Goal: Transaction & Acquisition: Download file/media

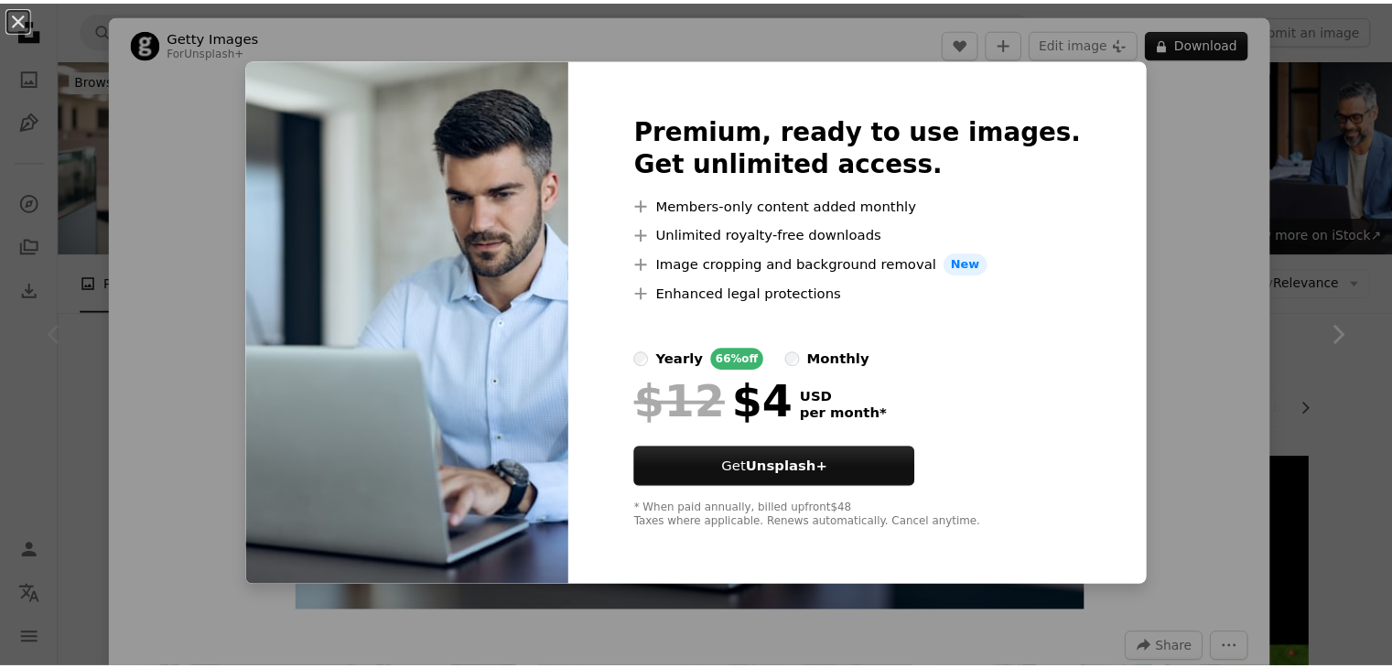
scroll to position [183, 0]
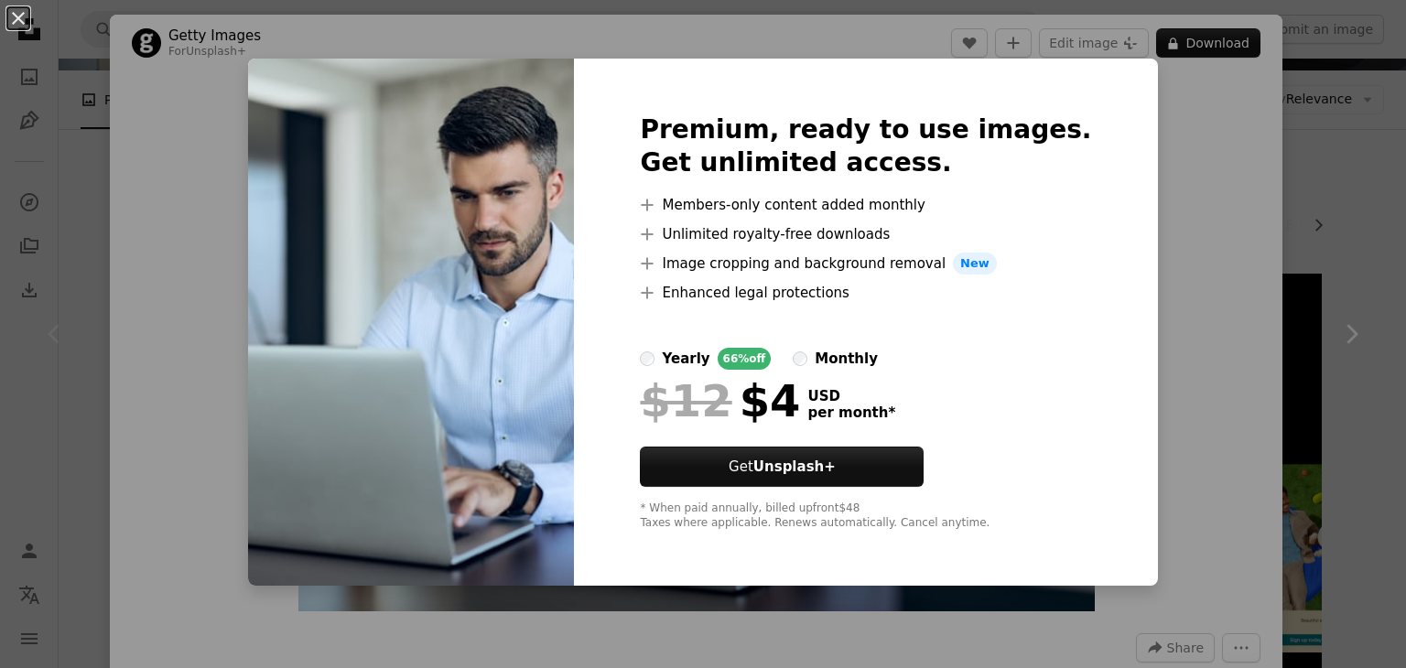
click at [1192, 125] on div "An X shape Premium, ready to use images. Get unlimited access. A plus sign Memb…" at bounding box center [703, 334] width 1406 height 668
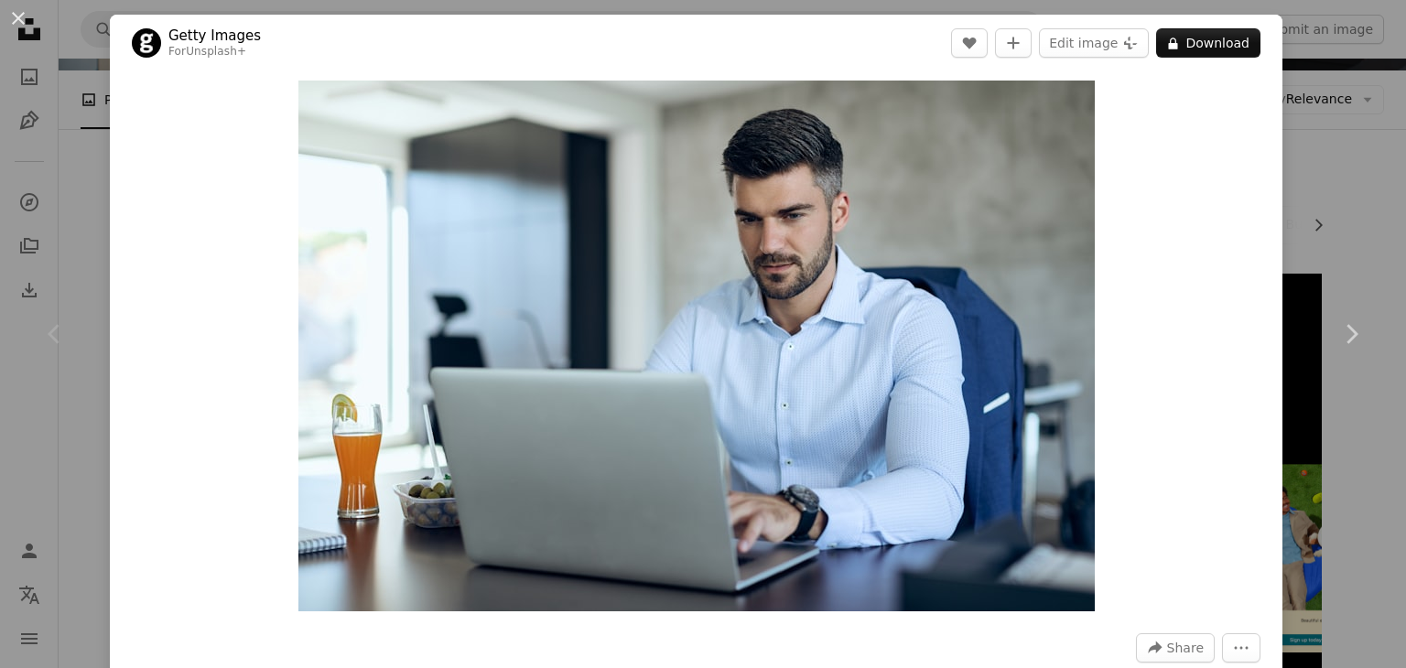
drag, startPoint x: 1405, startPoint y: 56, endPoint x: 1348, endPoint y: 61, distance: 57.0
click at [1303, 75] on div "An X shape Chevron left Chevron right Getty Images For Unsplash+ A heart A plus…" at bounding box center [703, 334] width 1406 height 668
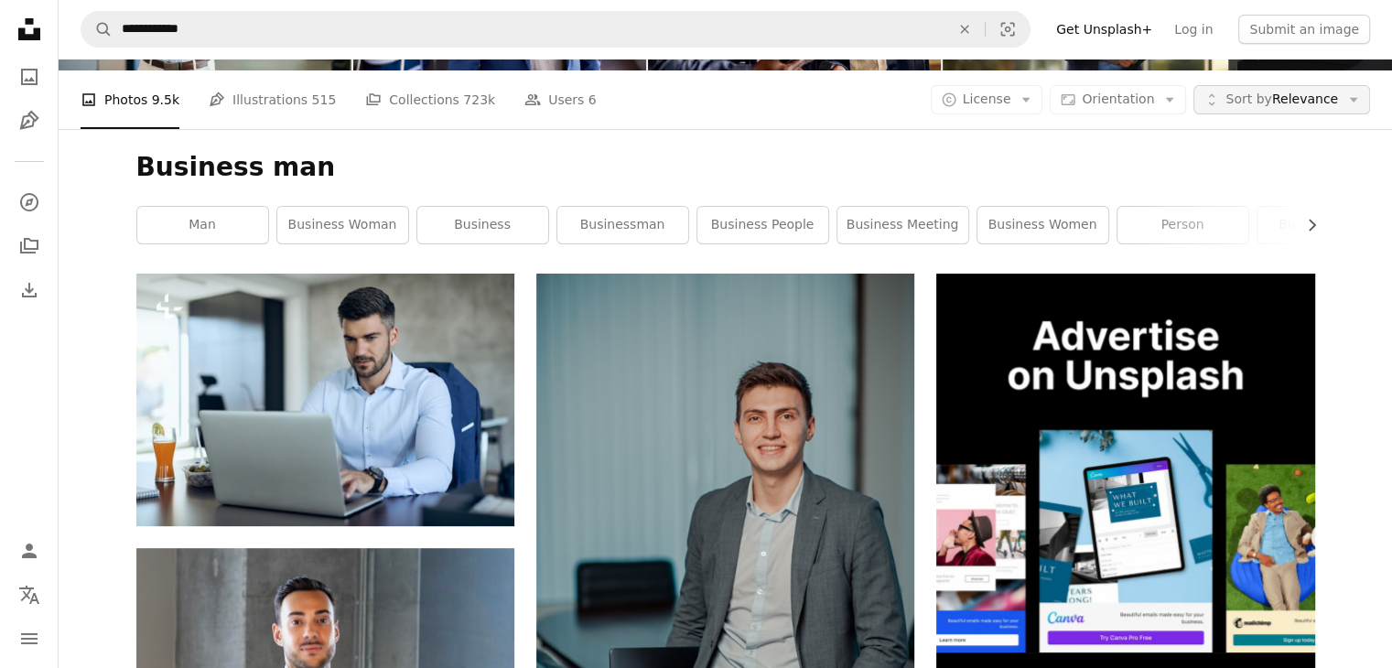
click at [1270, 102] on span "Sort by" at bounding box center [1248, 99] width 46 height 15
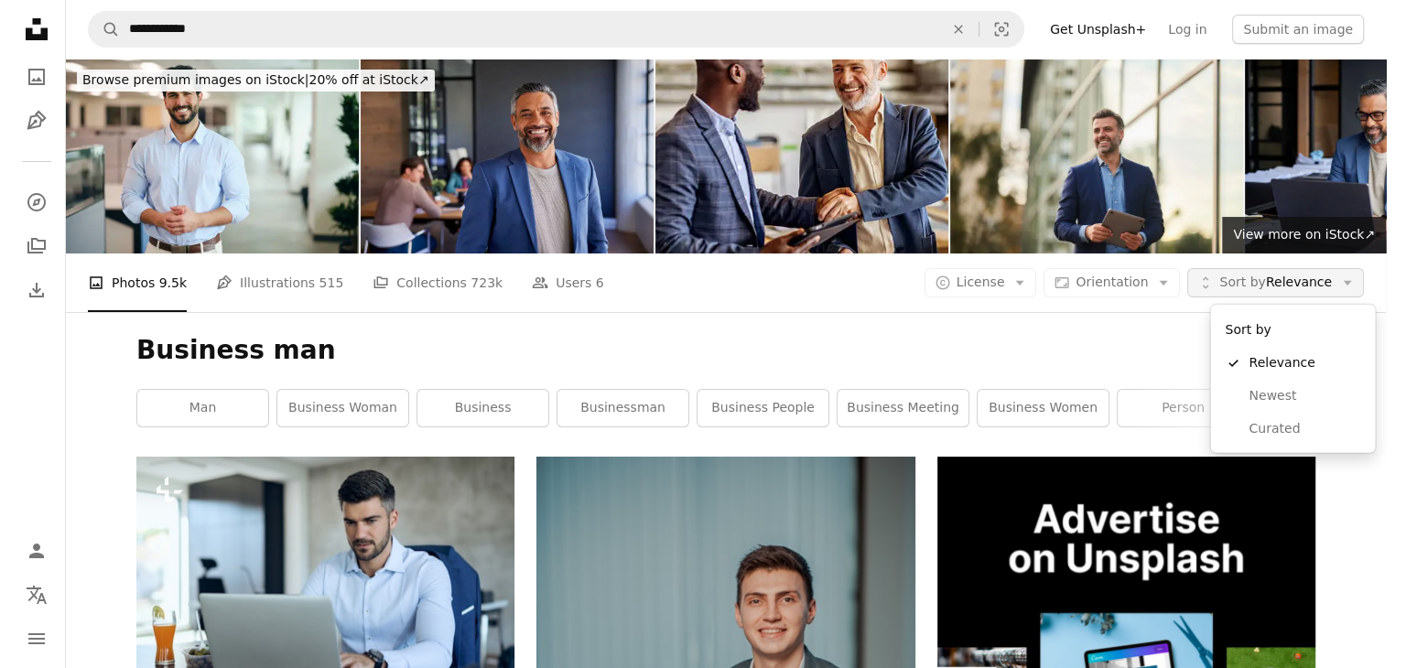
scroll to position [183, 0]
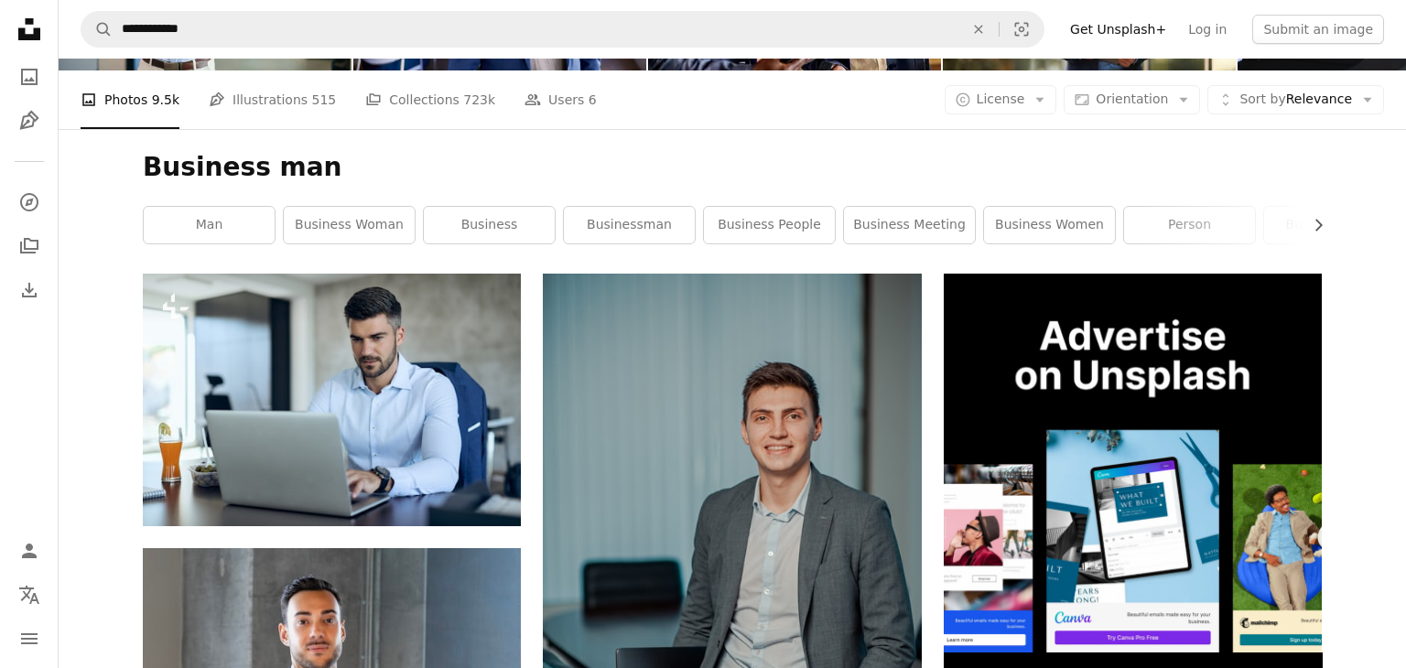
drag, startPoint x: 948, startPoint y: 144, endPoint x: 1084, endPoint y: 113, distance: 139.0
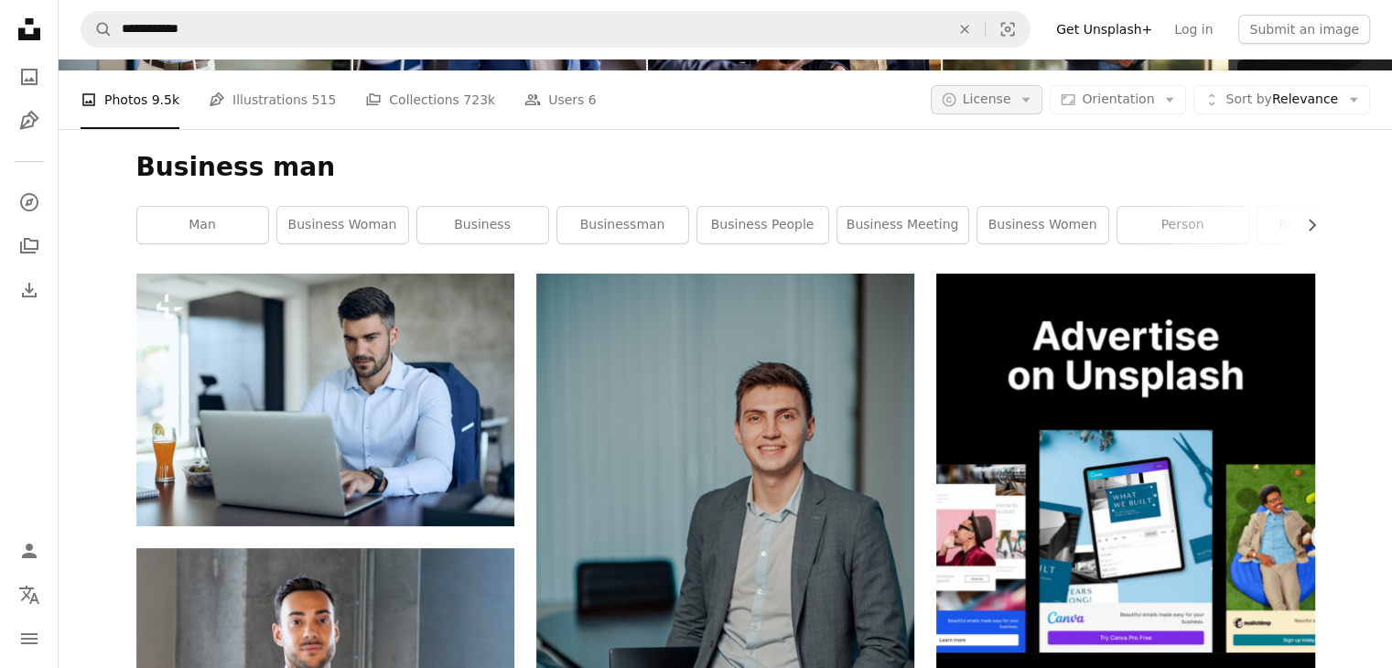
click at [1003, 100] on span "License" at bounding box center [987, 99] width 49 height 15
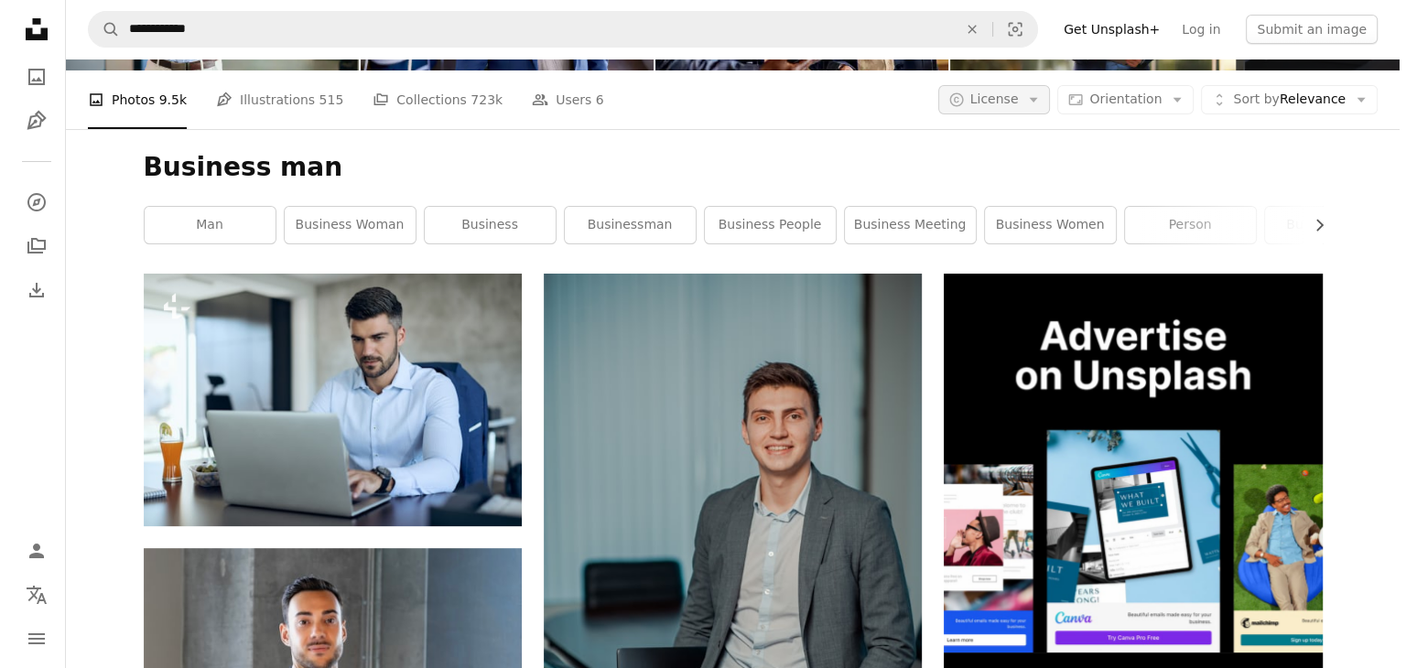
scroll to position [0, 0]
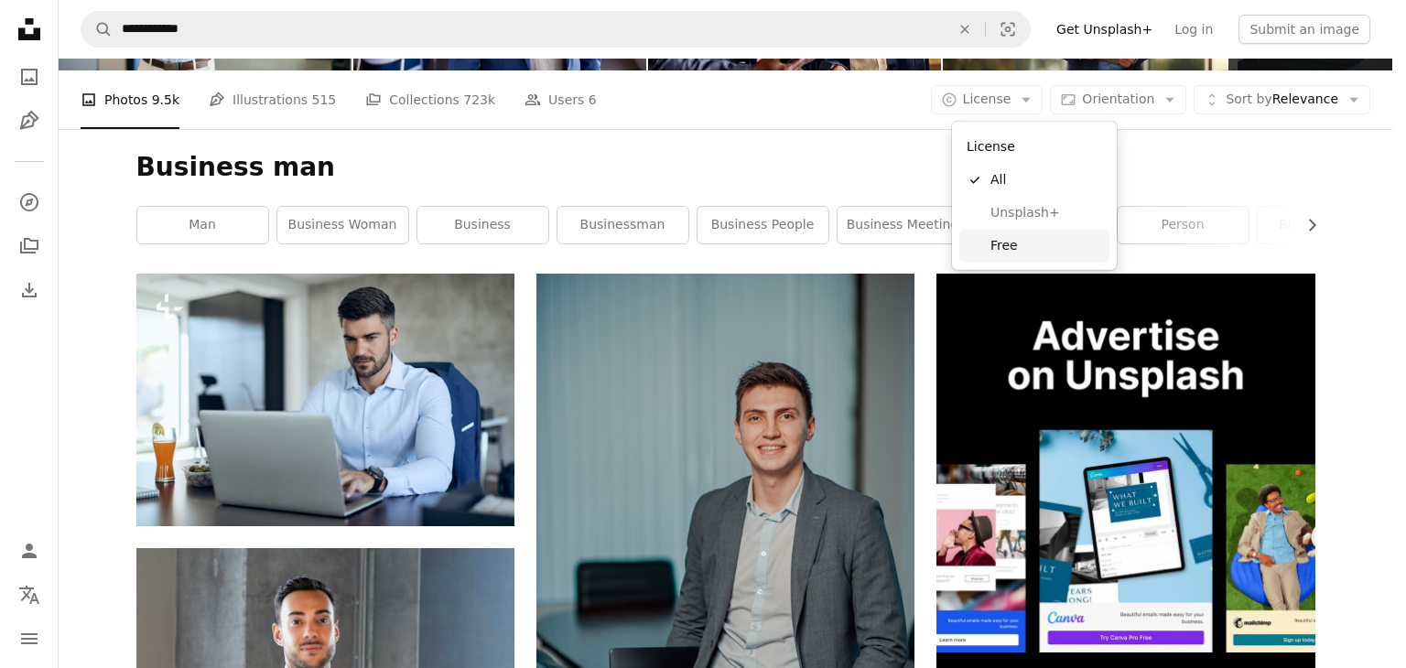
click at [1019, 243] on span "Free" at bounding box center [1046, 246] width 112 height 18
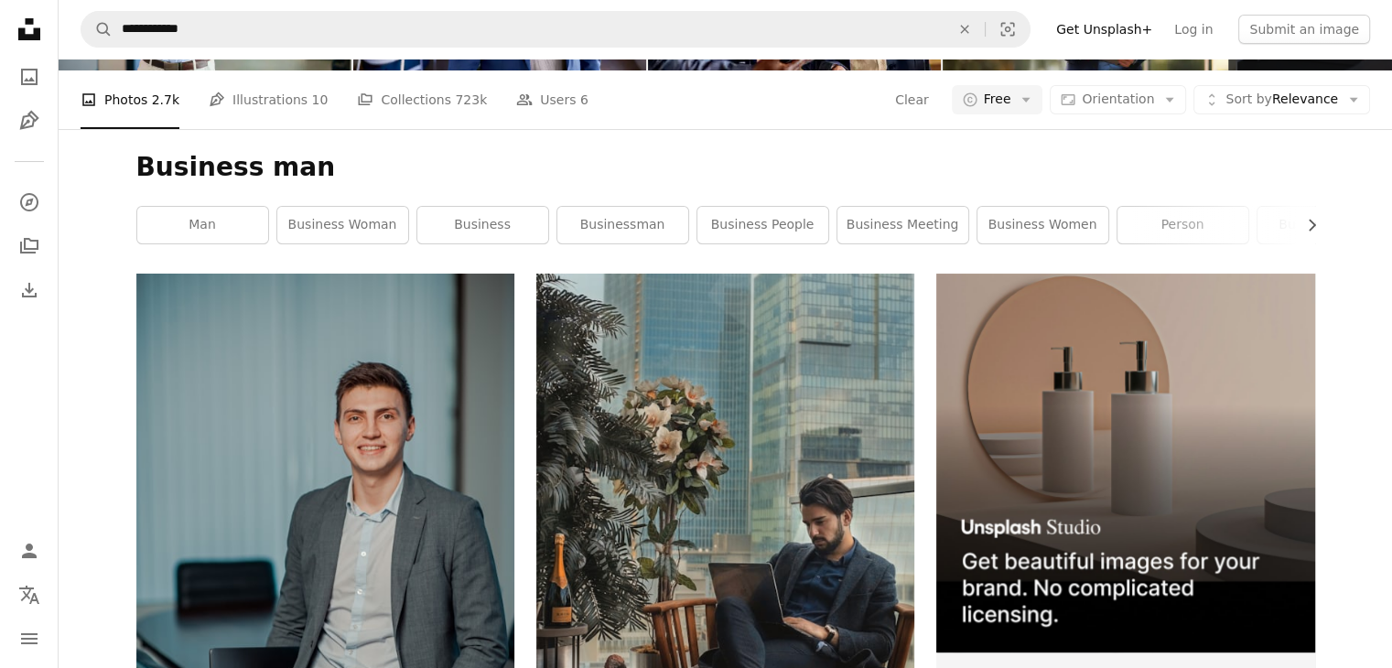
scroll to position [3935, 0]
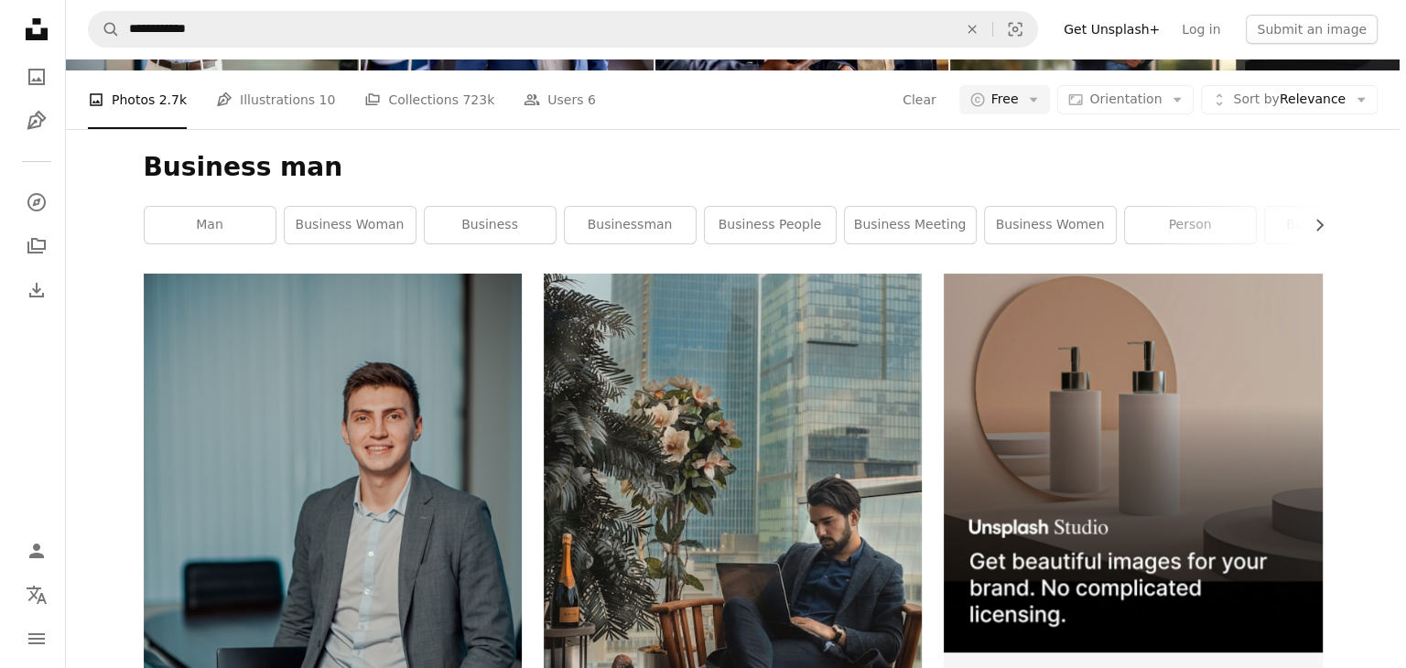
scroll to position [275, 0]
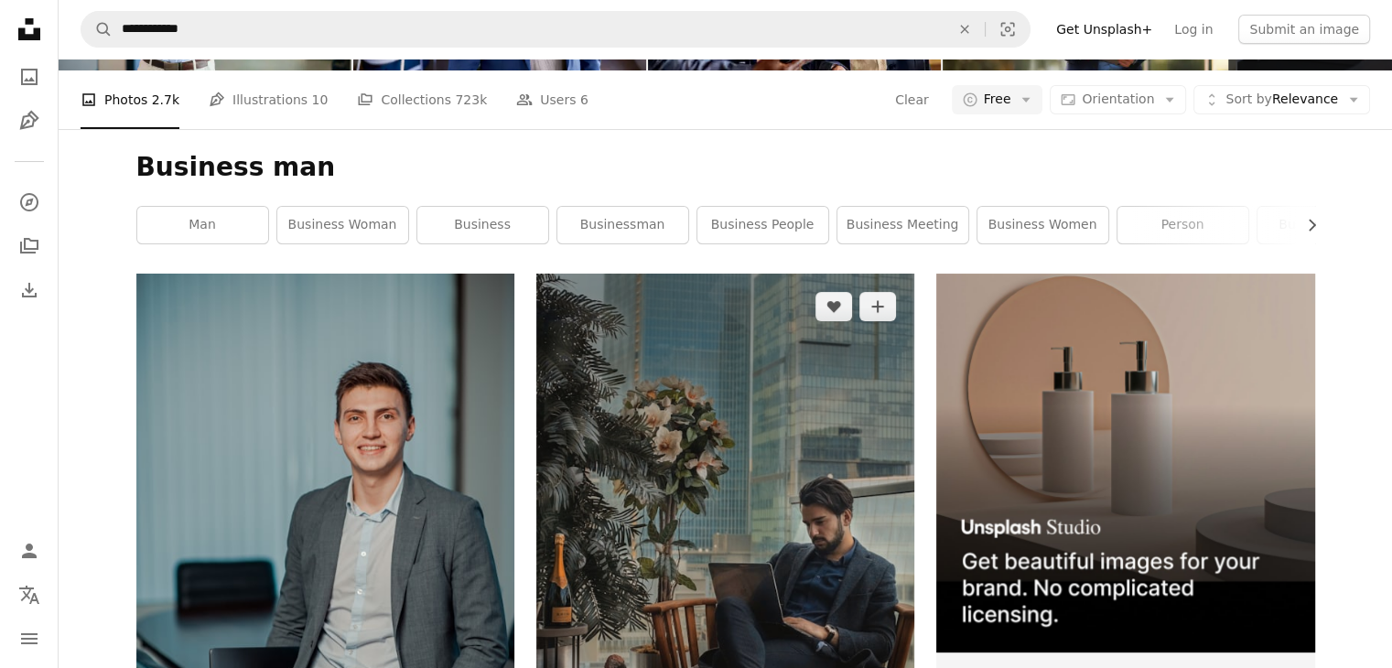
click at [816, 379] on img at bounding box center [725, 573] width 378 height 598
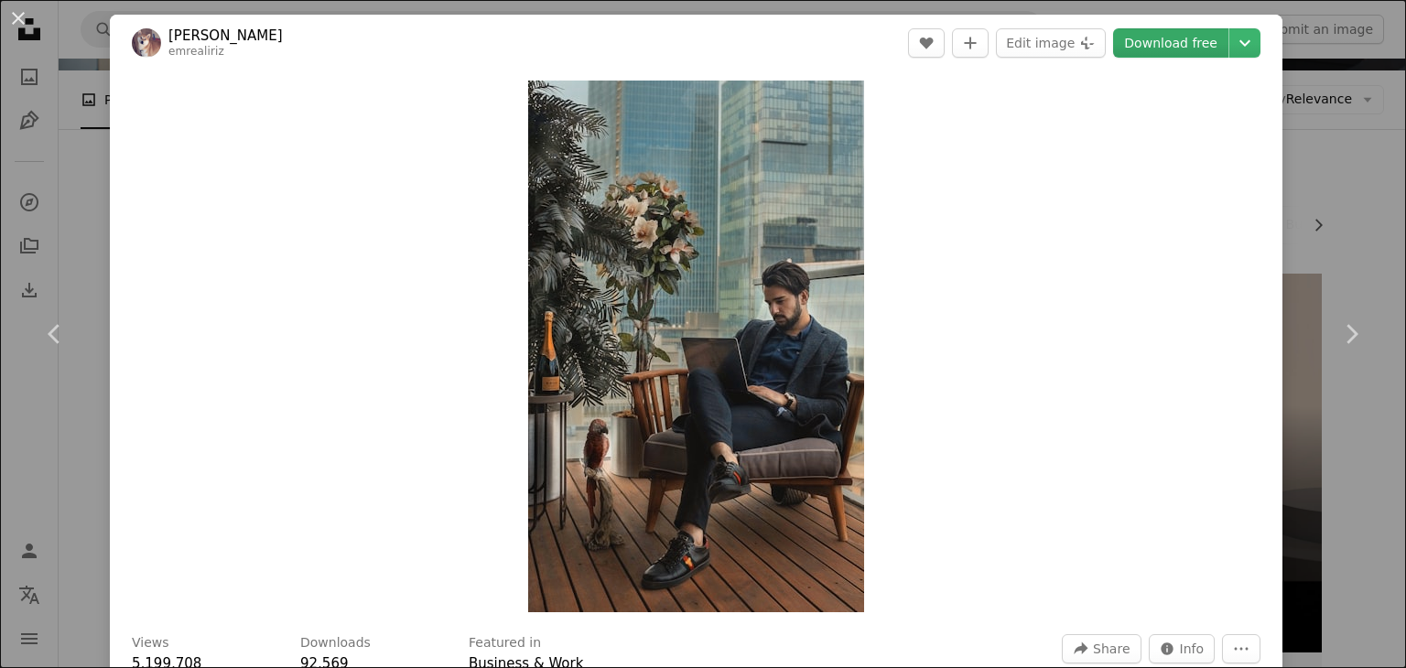
click at [1153, 52] on link "Download free" at bounding box center [1170, 42] width 115 height 29
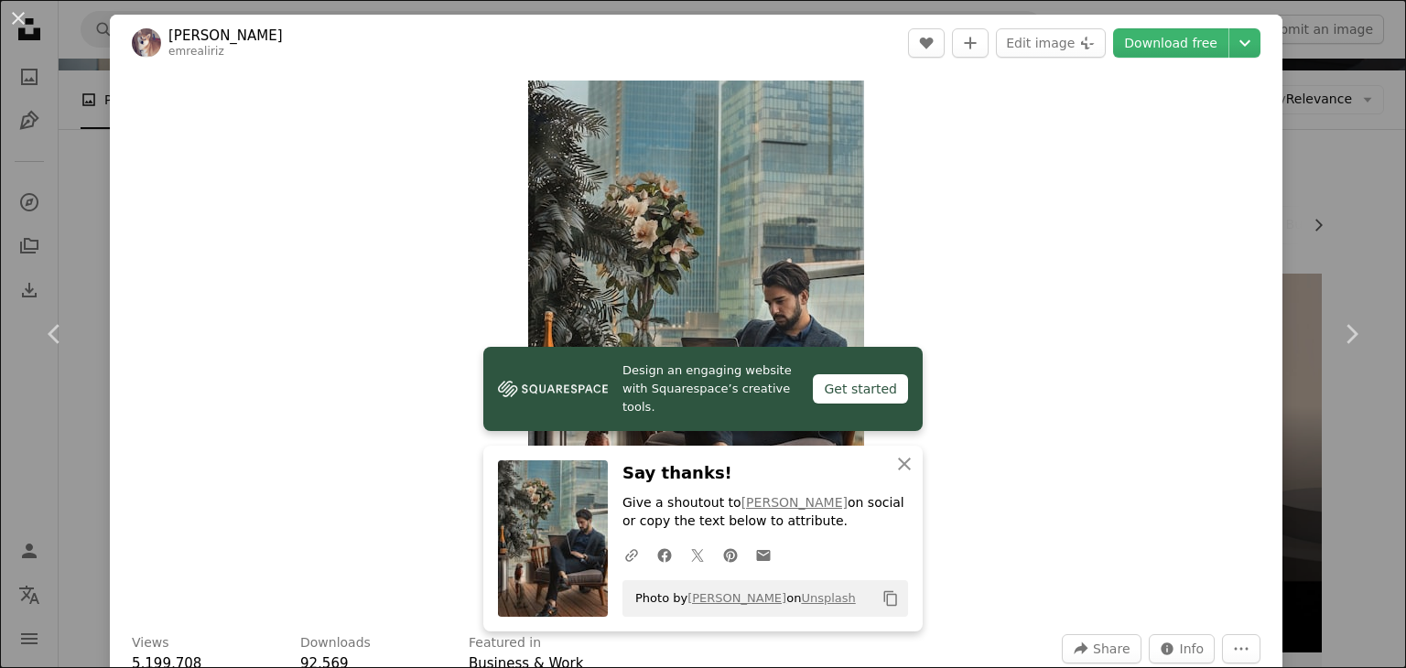
click at [1321, 232] on div "An X shape Chevron left Chevron right Design an engaging website with Squarespa…" at bounding box center [703, 334] width 1406 height 668
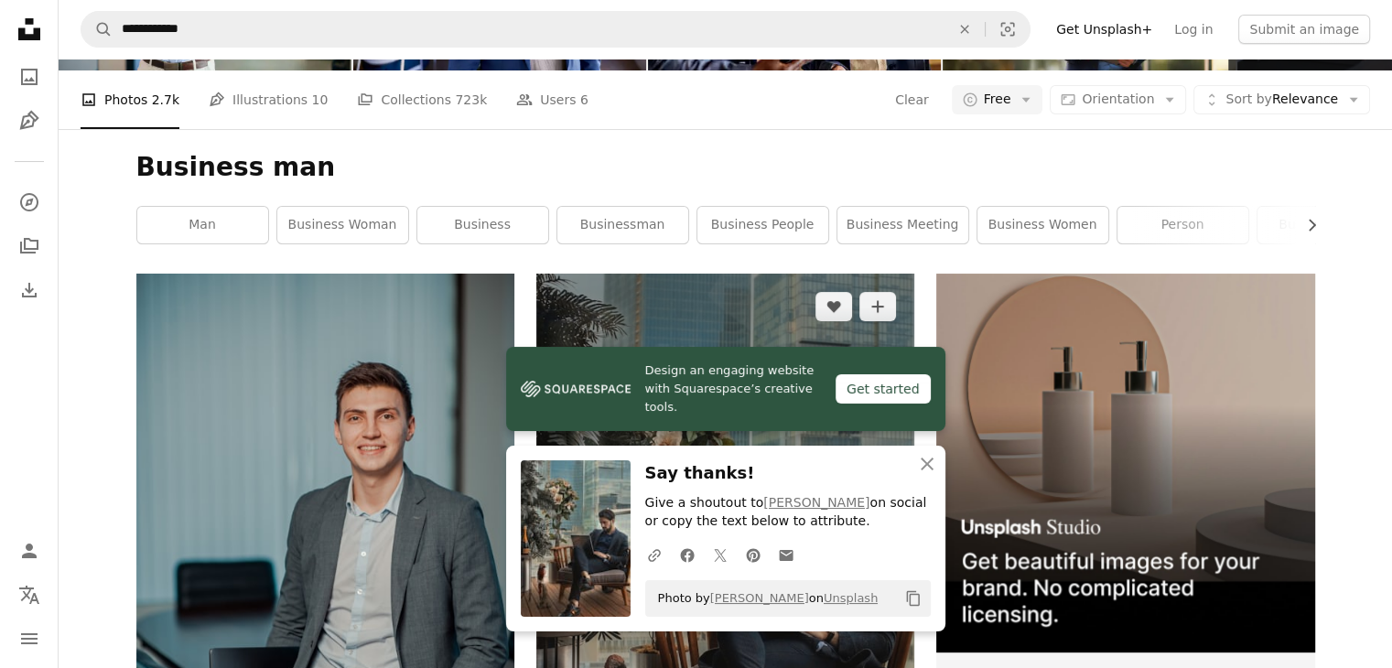
scroll to position [732, 0]
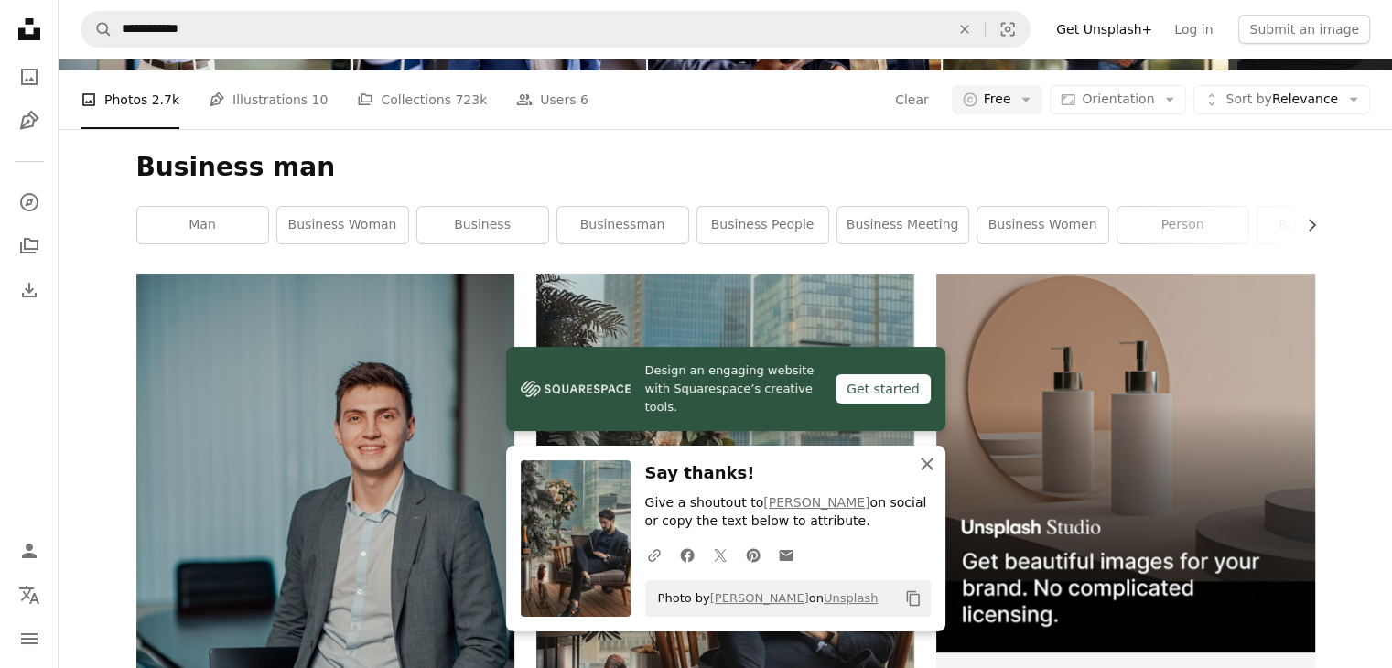
click at [925, 459] on icon "An X shape" at bounding box center [927, 464] width 22 height 22
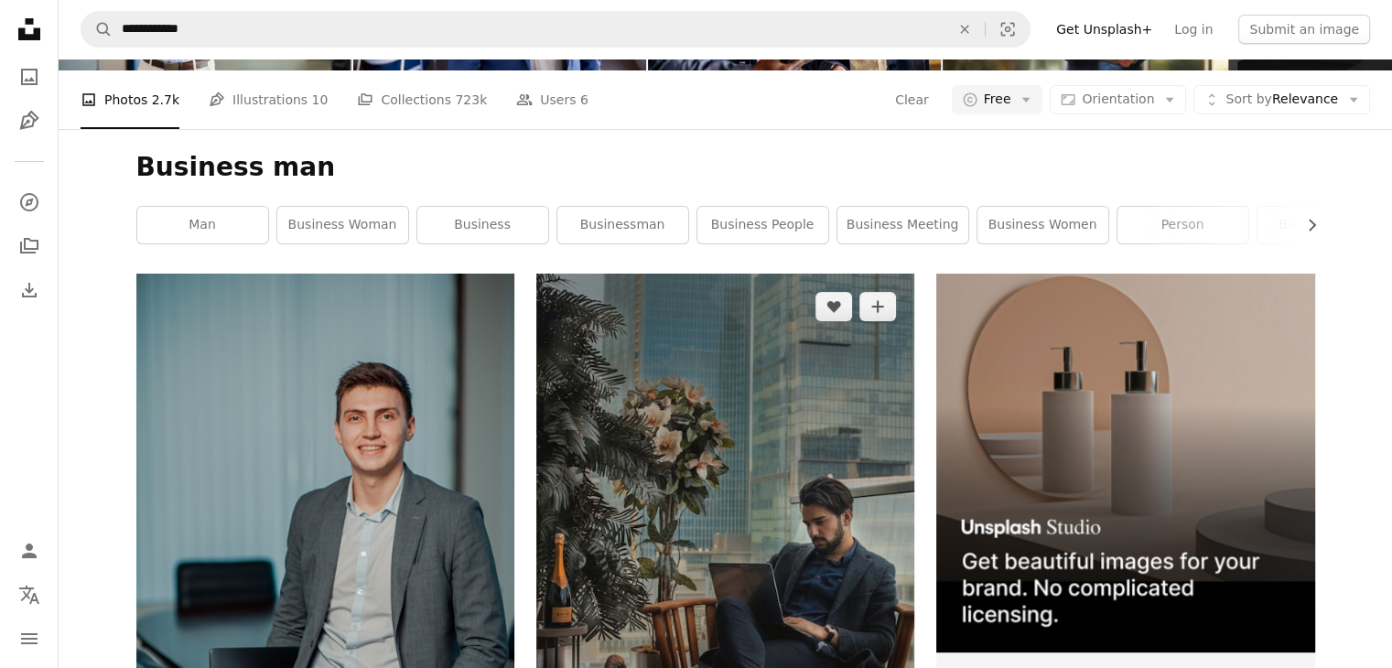
scroll to position [0, 0]
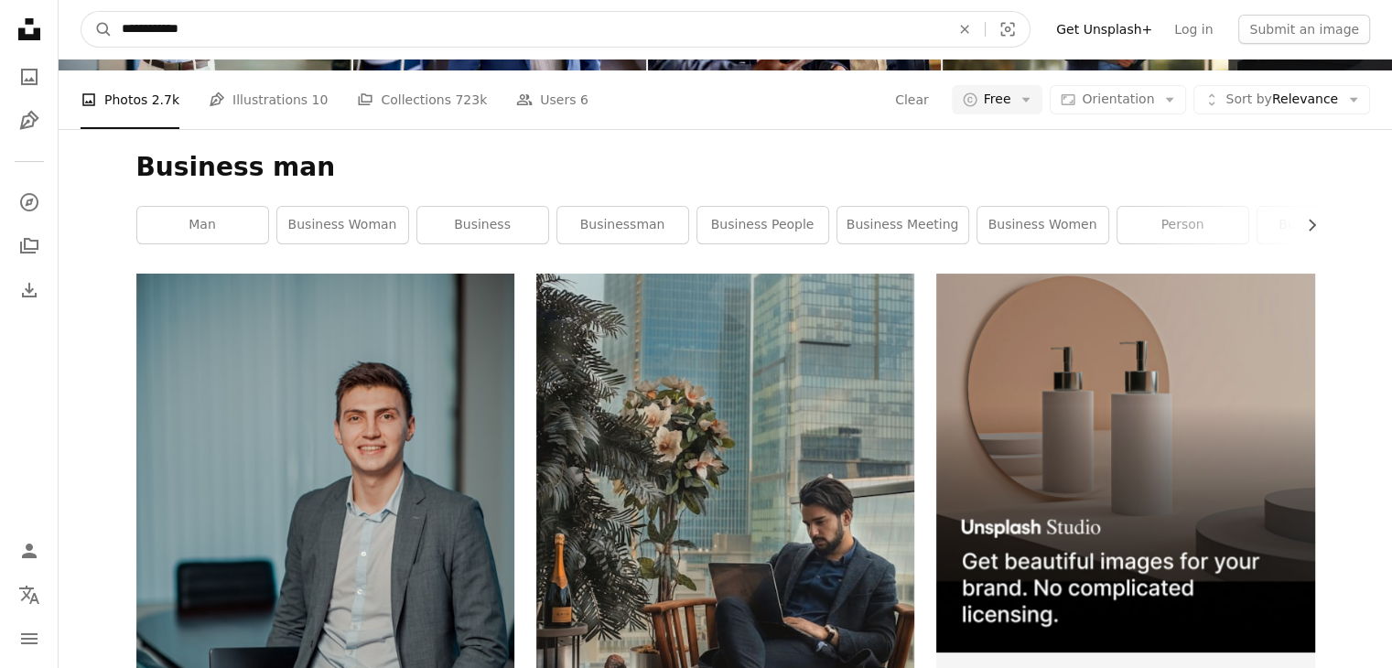
click at [222, 31] on input "**********" at bounding box center [529, 29] width 832 height 35
click at [117, 31] on input "**********" at bounding box center [529, 29] width 832 height 35
type input "**********"
click at [81, 12] on button "A magnifying glass" at bounding box center [96, 29] width 31 height 35
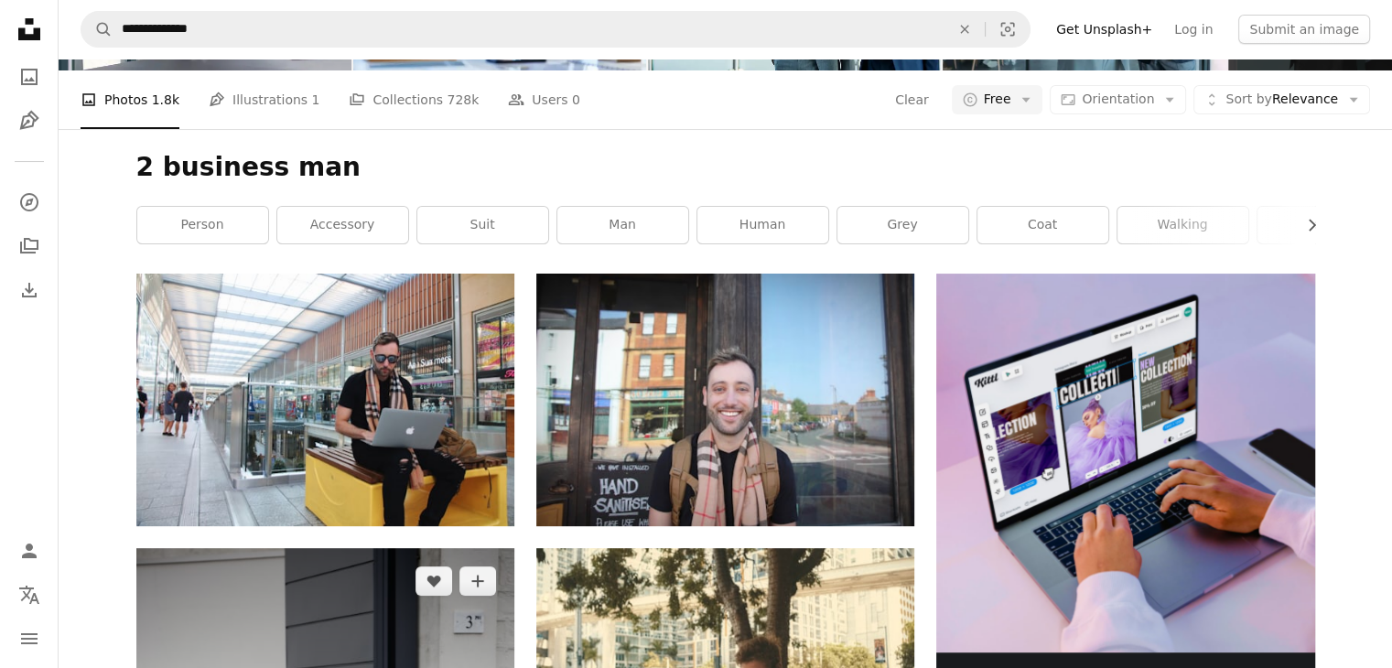
scroll to position [458, 0]
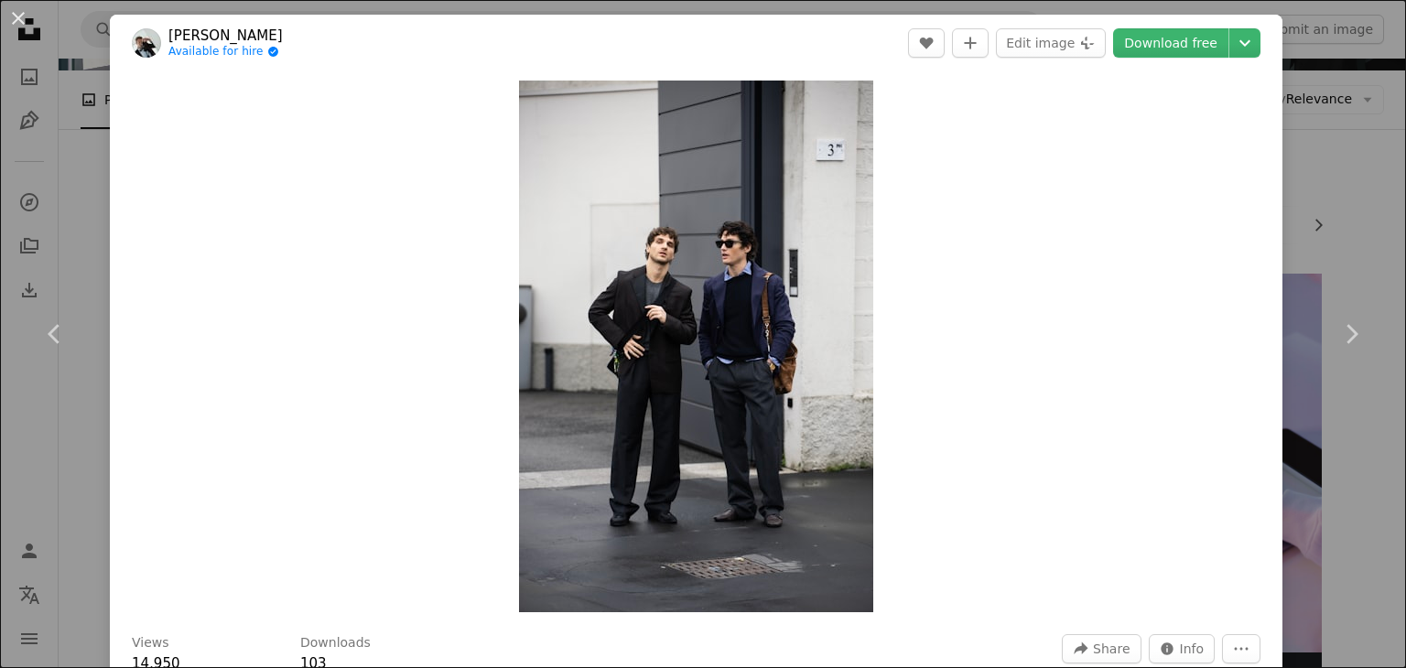
click at [1346, 136] on div "An X shape Chevron left Chevron right [PERSON_NAME] Grobgaard Available for hir…" at bounding box center [703, 334] width 1406 height 668
